Goal: Transaction & Acquisition: Download file/media

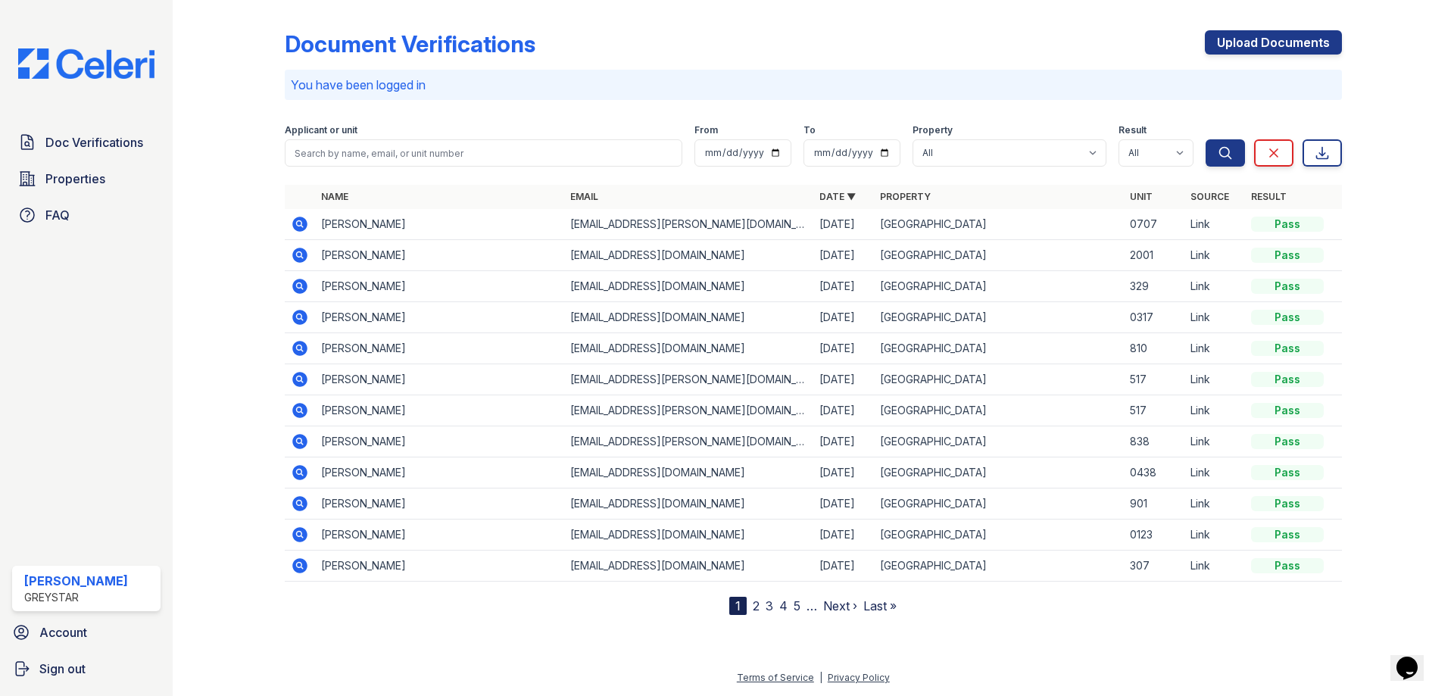
click at [301, 258] on icon at bounding box center [299, 255] width 15 height 15
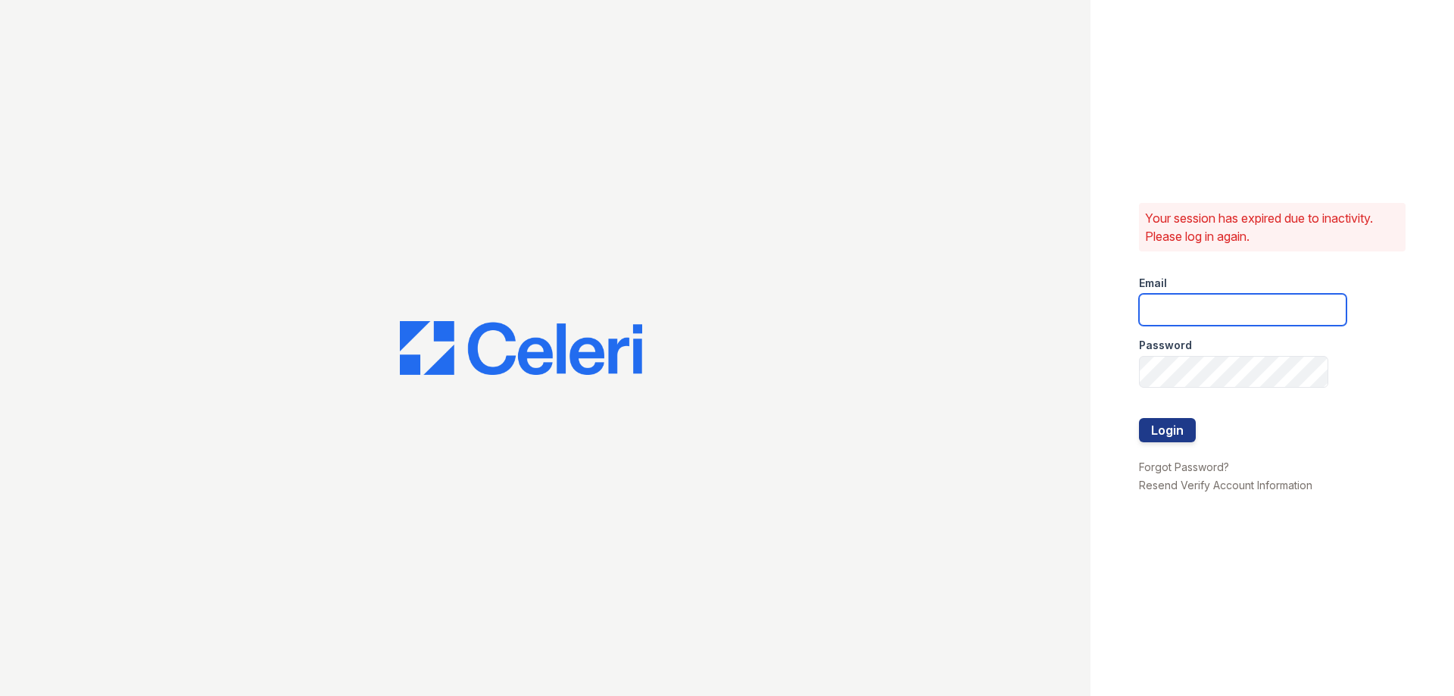
click at [1177, 301] on input "email" at bounding box center [1242, 310] width 207 height 32
type input "juliann.sutherland@greystar.com"
click at [1208, 390] on div at bounding box center [1242, 403] width 207 height 30
click at [1177, 429] on button "Login" at bounding box center [1167, 430] width 57 height 24
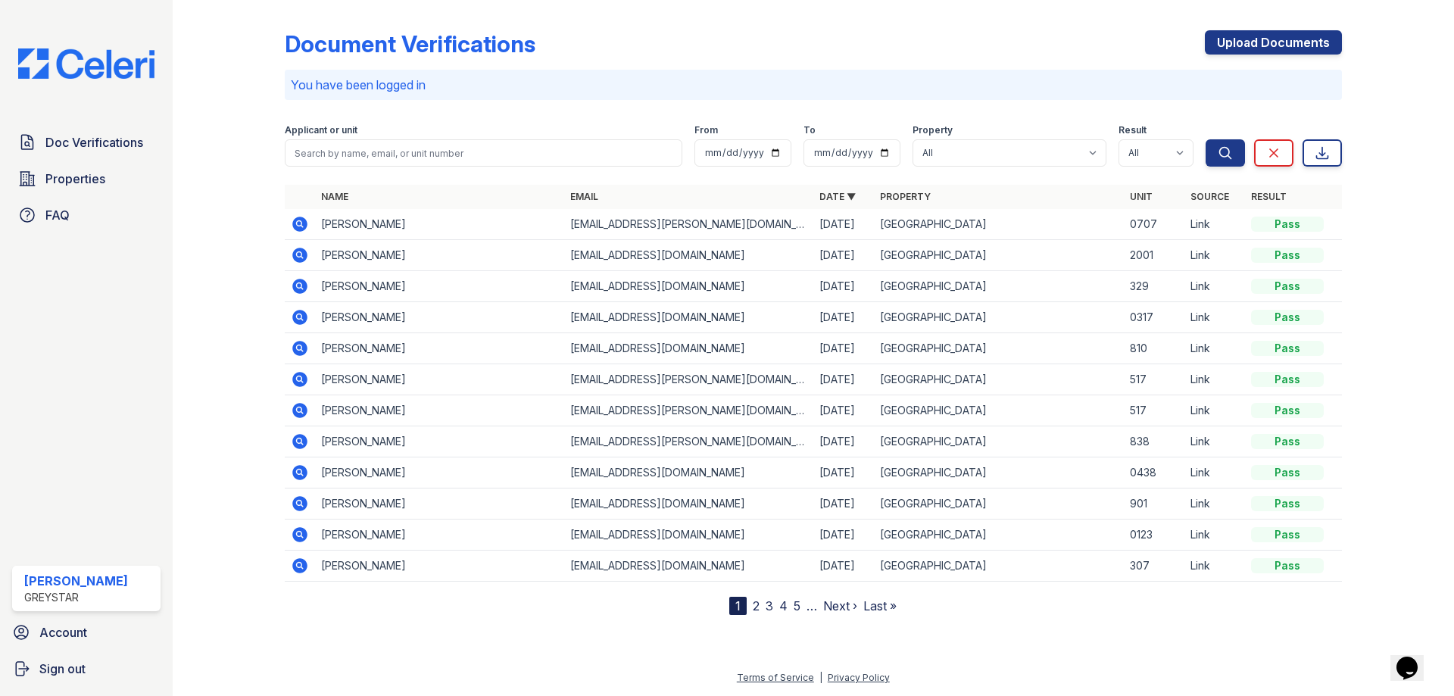
click at [301, 254] on icon at bounding box center [299, 254] width 4 height 4
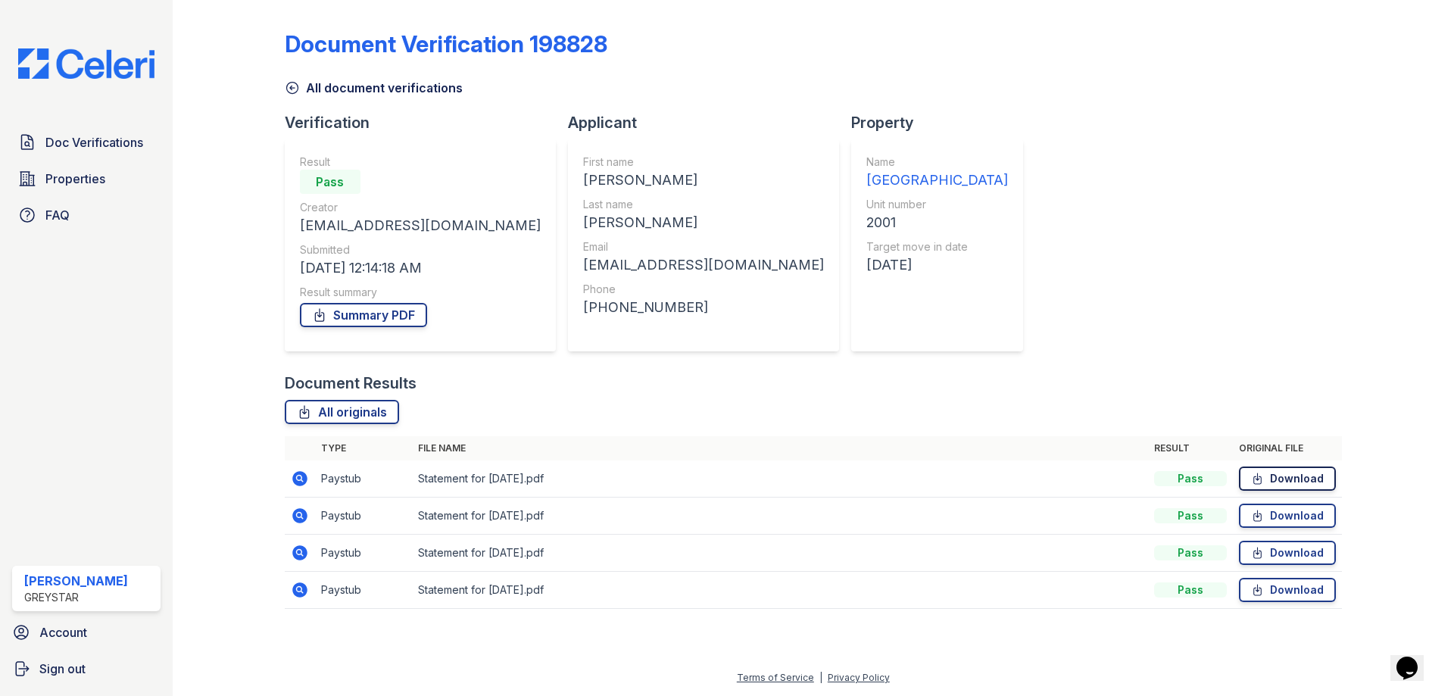
click at [1292, 475] on link "Download" at bounding box center [1287, 478] width 97 height 24
click at [1292, 513] on link "Download" at bounding box center [1287, 516] width 97 height 24
click at [1281, 556] on link "Download" at bounding box center [1287, 553] width 97 height 24
click at [1277, 597] on link "Download" at bounding box center [1287, 590] width 97 height 24
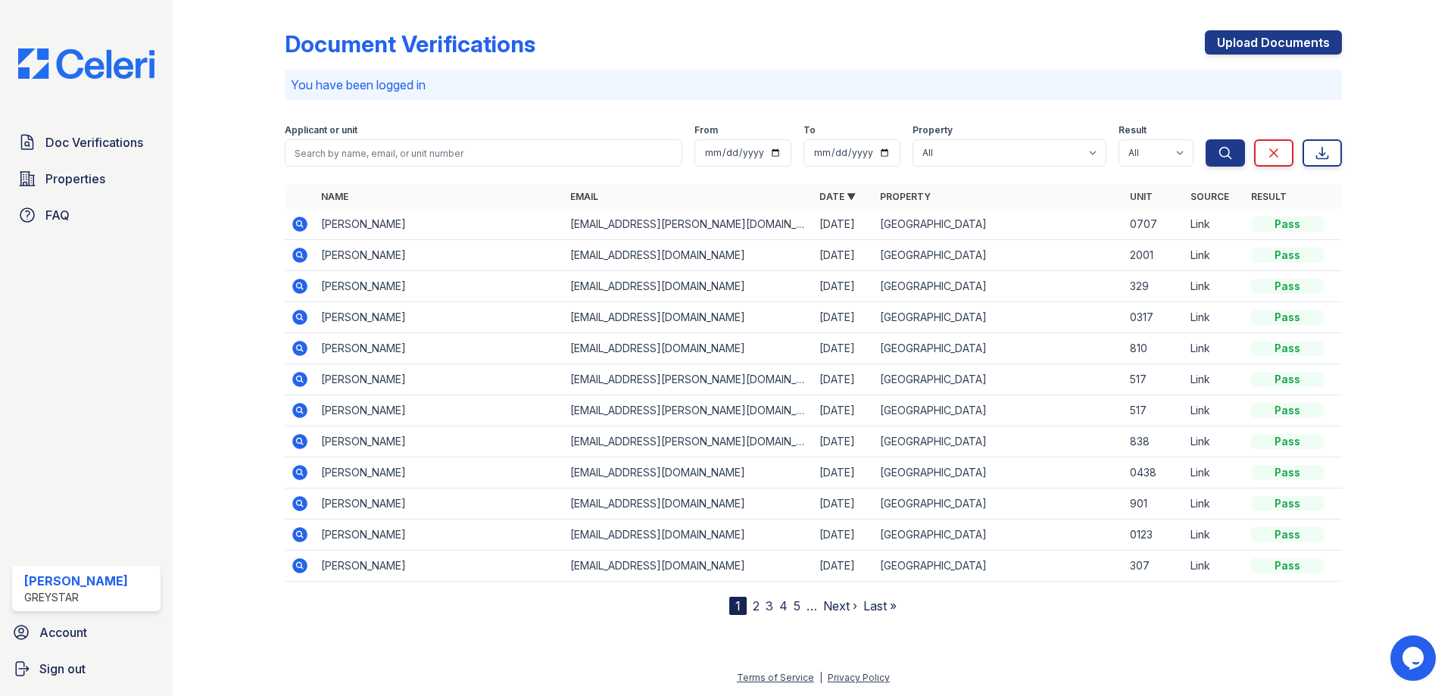
click at [294, 288] on icon at bounding box center [299, 286] width 15 height 15
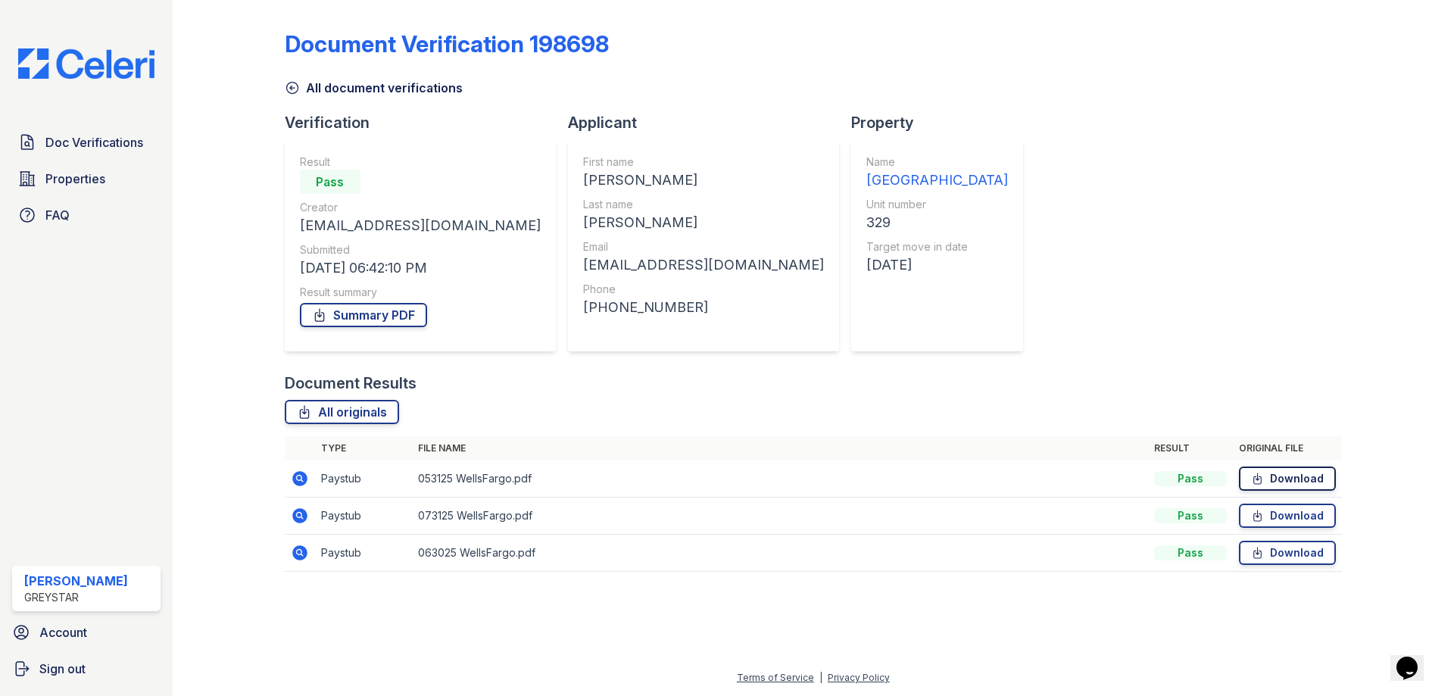
click at [1282, 468] on link "Download" at bounding box center [1287, 478] width 97 height 24
click at [1286, 479] on link "Download" at bounding box center [1287, 478] width 97 height 24
click at [1289, 513] on link "Download" at bounding box center [1287, 516] width 97 height 24
click at [1289, 553] on link "Download" at bounding box center [1287, 553] width 97 height 24
